Goal: Download file/media

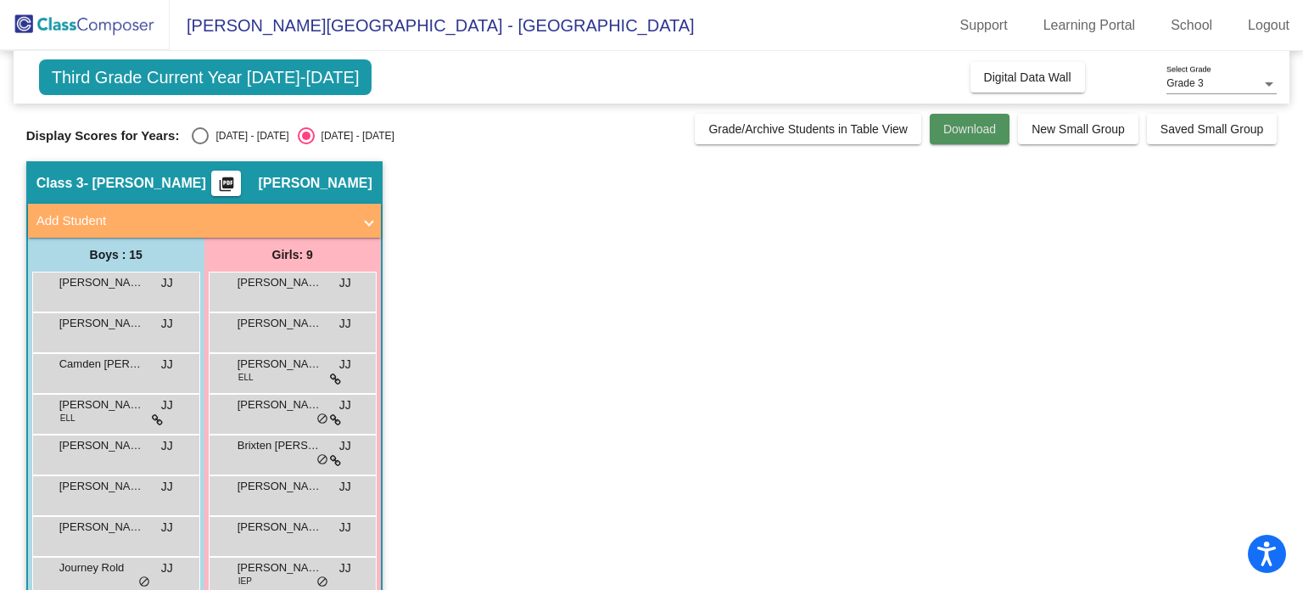
click at [642, 128] on span "Download" at bounding box center [969, 129] width 53 height 14
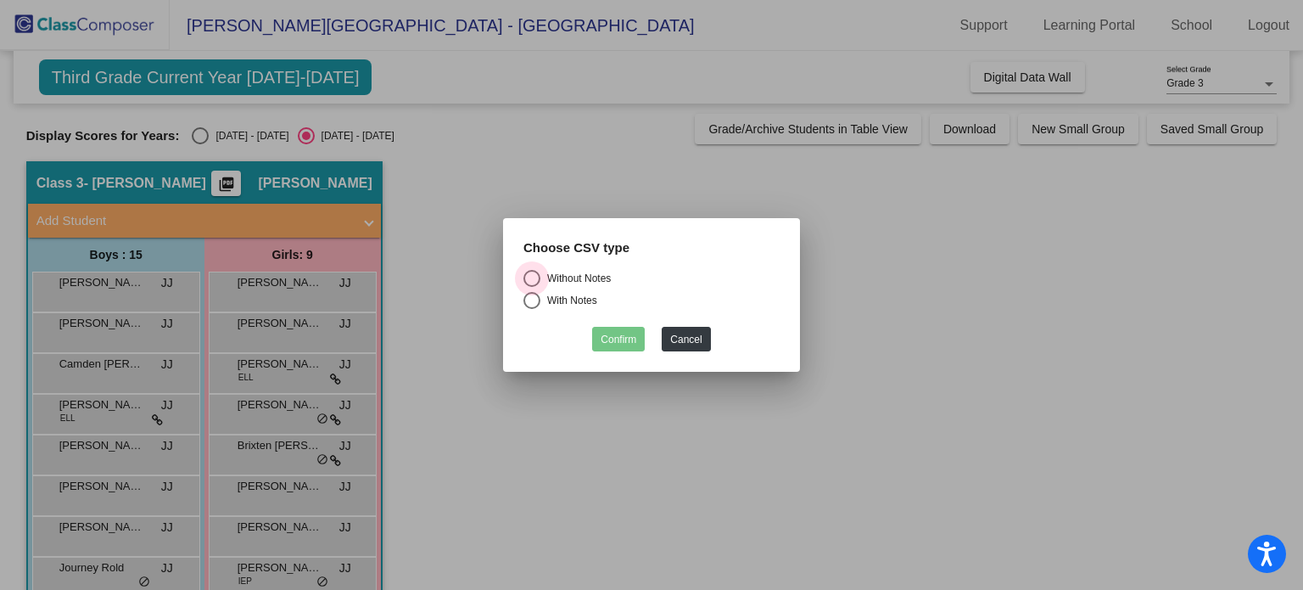
click at [531, 278] on div "Select an option" at bounding box center [531, 278] width 17 height 17
click at [531, 287] on input "Without Notes" at bounding box center [531, 287] width 1 height 1
radio input "true"
click at [628, 345] on button "Confirm" at bounding box center [618, 339] width 53 height 25
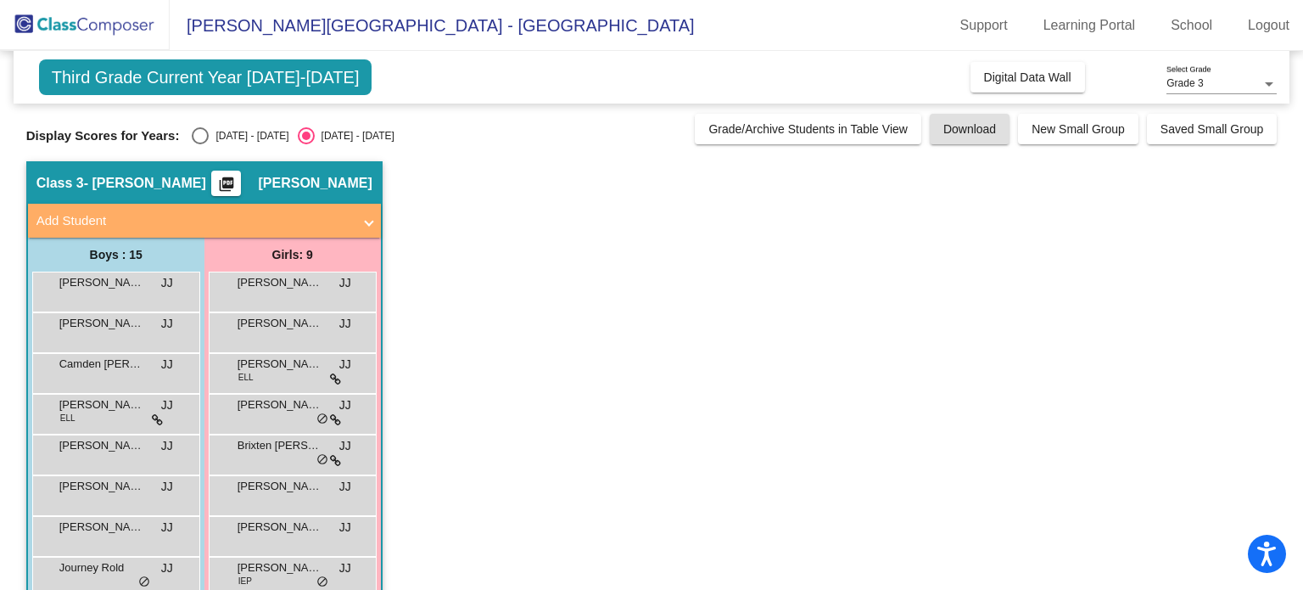
click at [237, 171] on button "picture_as_pdf" at bounding box center [226, 183] width 30 height 25
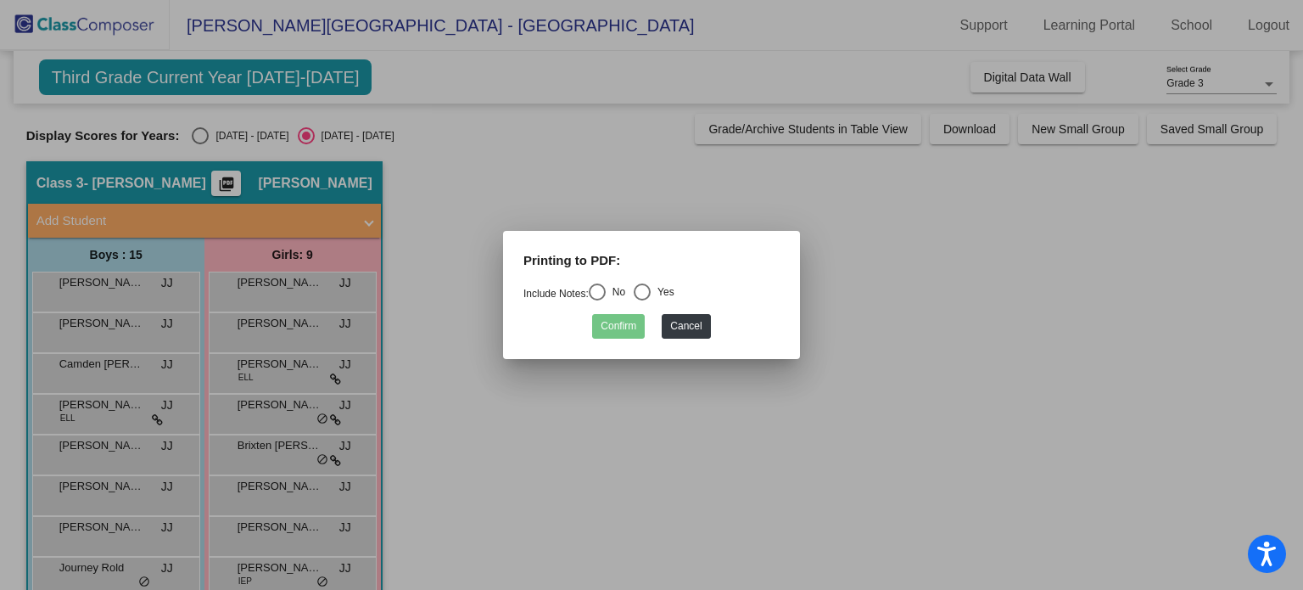
click at [642, 339] on mat-dialog-container "Printing to PDF: Include Notes: No Yes Confirm Cancel" at bounding box center [651, 295] width 297 height 128
drag, startPoint x: 698, startPoint y: 335, endPoint x: 706, endPoint y: 322, distance: 15.6
click at [642, 322] on button "Cancel" at bounding box center [686, 326] width 48 height 25
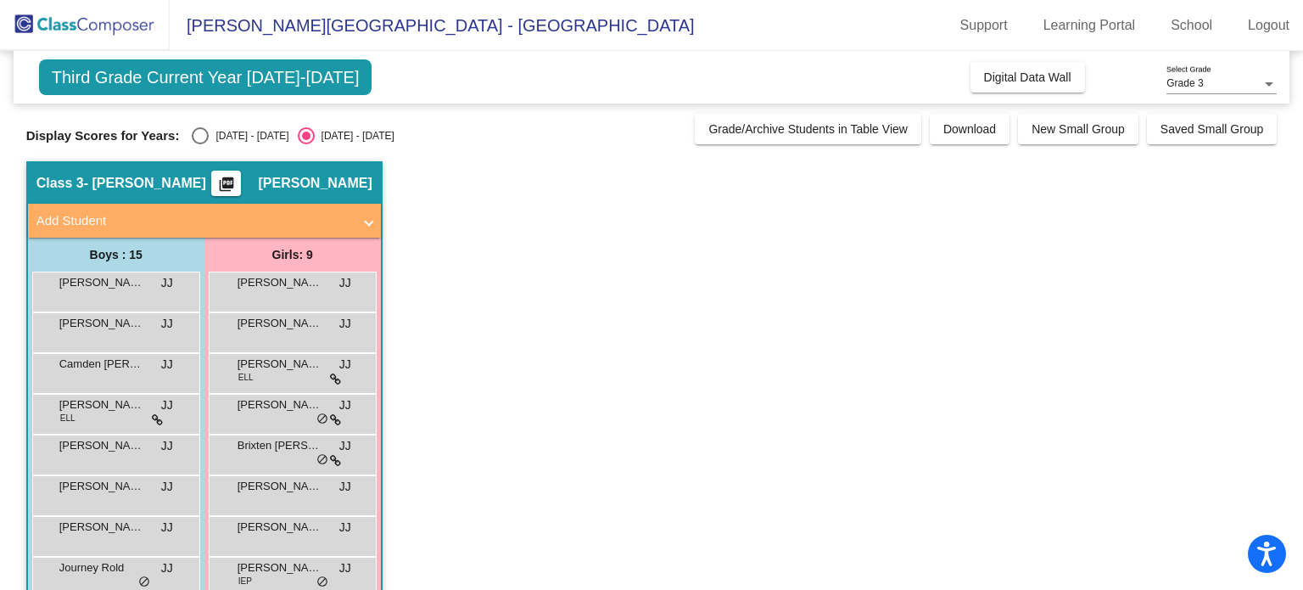
click at [642, 322] on app-classroom "Class 3 - [PERSON_NAME] picture_as_pdf [PERSON_NAME] Add Student First Name Las…" at bounding box center [651, 535] width 1251 height 748
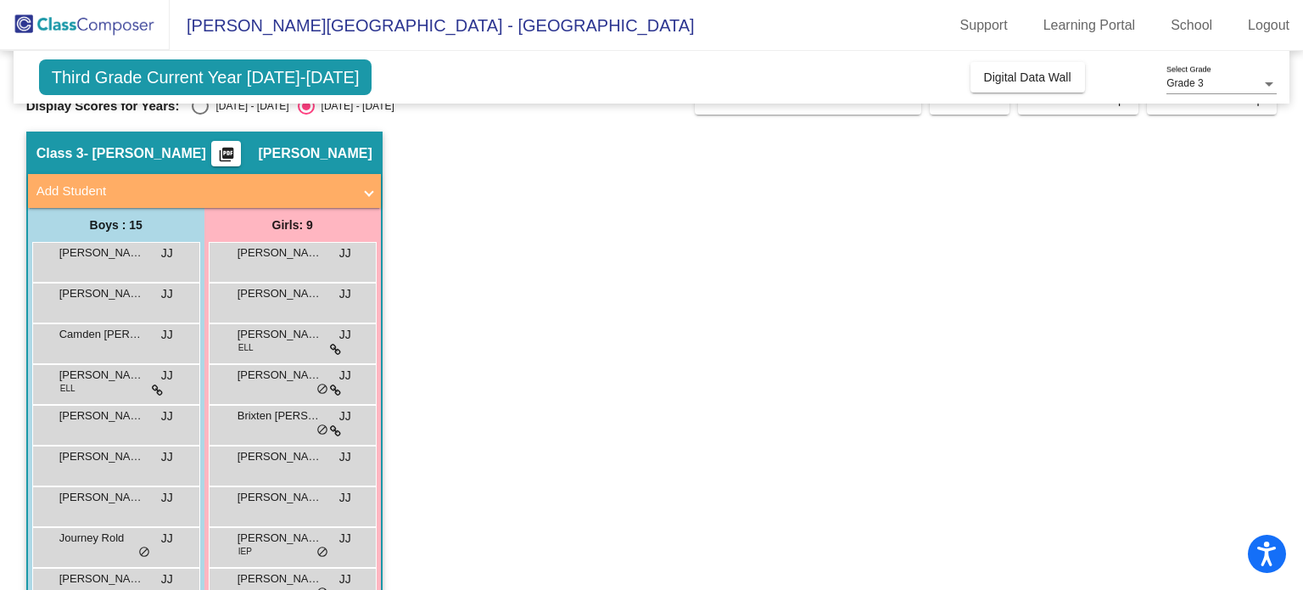
scroll to position [24, 0]
